Goal: Task Accomplishment & Management: Use online tool/utility

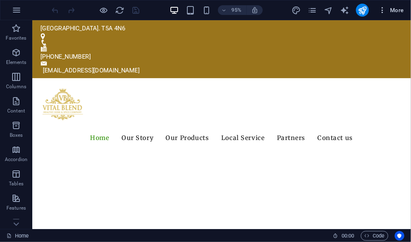
click at [383, 11] on icon "button" at bounding box center [383, 10] width 8 height 8
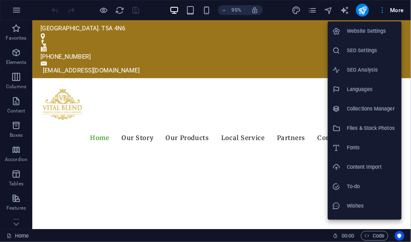
click at [299, 44] on div at bounding box center [205, 121] width 411 height 242
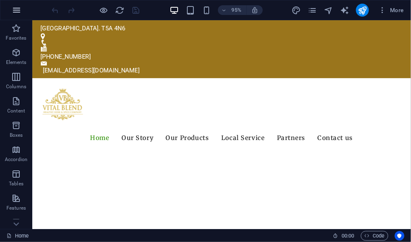
click at [16, 9] on icon "button" at bounding box center [17, 10] width 10 height 10
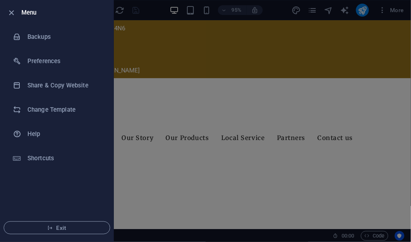
click at [30, 10] on h6 "Menu" at bounding box center [64, 13] width 86 height 10
click at [205, 37] on div at bounding box center [205, 121] width 411 height 242
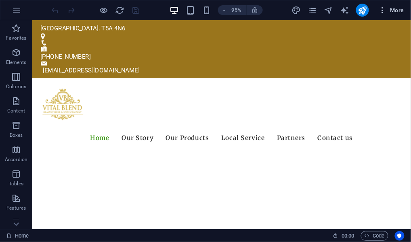
click at [399, 9] on span "More" at bounding box center [391, 10] width 25 height 8
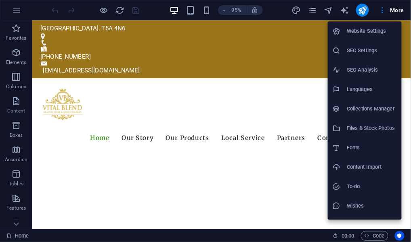
click at [302, 50] on div at bounding box center [205, 121] width 411 height 242
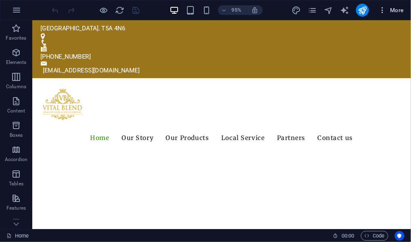
click at [397, 8] on span "More" at bounding box center [391, 10] width 25 height 8
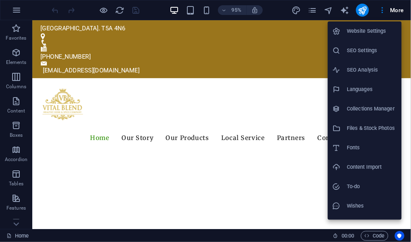
click at [361, 9] on div at bounding box center [205, 121] width 411 height 242
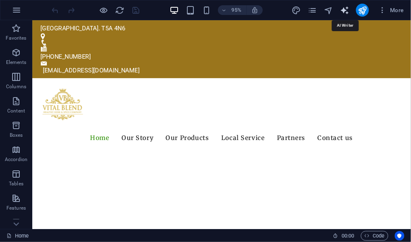
click at [343, 9] on icon "text_generator" at bounding box center [344, 10] width 9 height 9
select select "English"
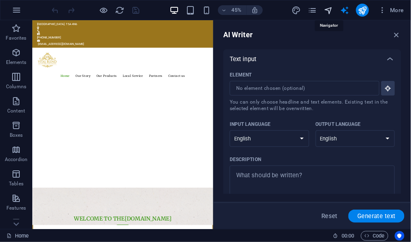
click at [330, 9] on icon "navigator" at bounding box center [328, 10] width 9 height 9
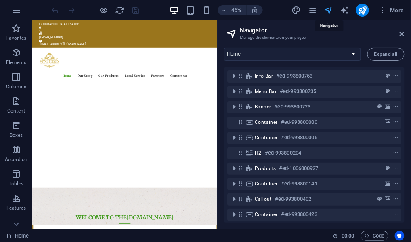
click at [329, 12] on icon "navigator" at bounding box center [328, 10] width 9 height 9
click at [364, 8] on icon "publish" at bounding box center [362, 10] width 9 height 9
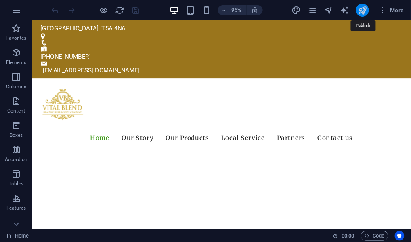
click at [364, 9] on icon "publish" at bounding box center [362, 10] width 9 height 9
